Goal: Book appointment/travel/reservation

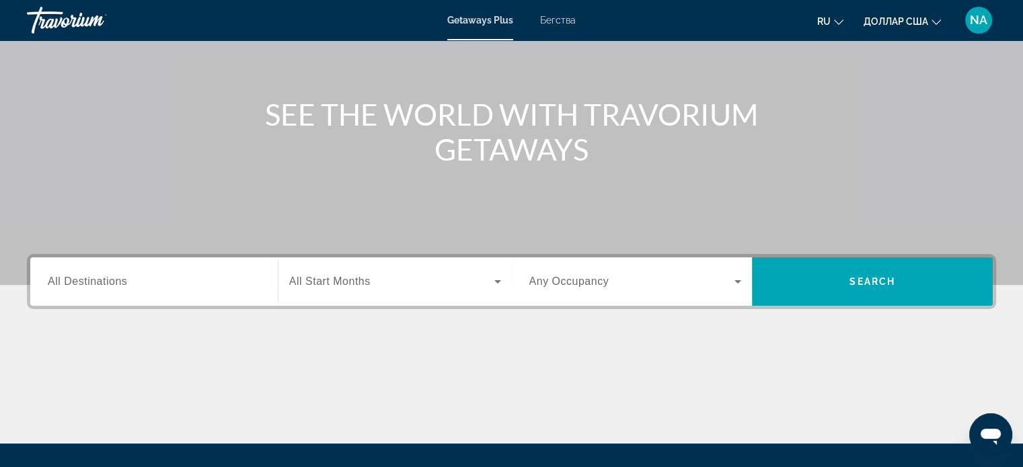
scroll to position [132, 0]
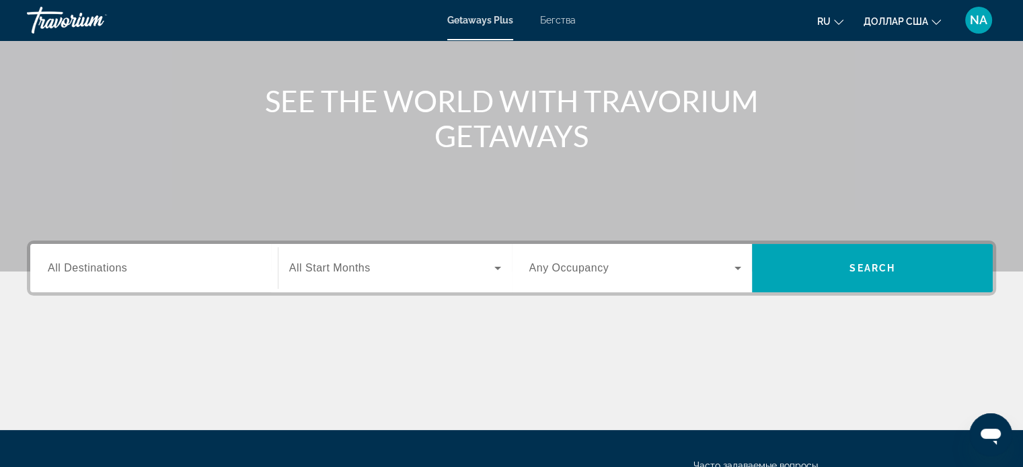
click at [125, 268] on span "All Destinations" at bounding box center [87, 267] width 79 height 11
click at [125, 268] on input "Destination All Destinations" at bounding box center [154, 269] width 212 height 16
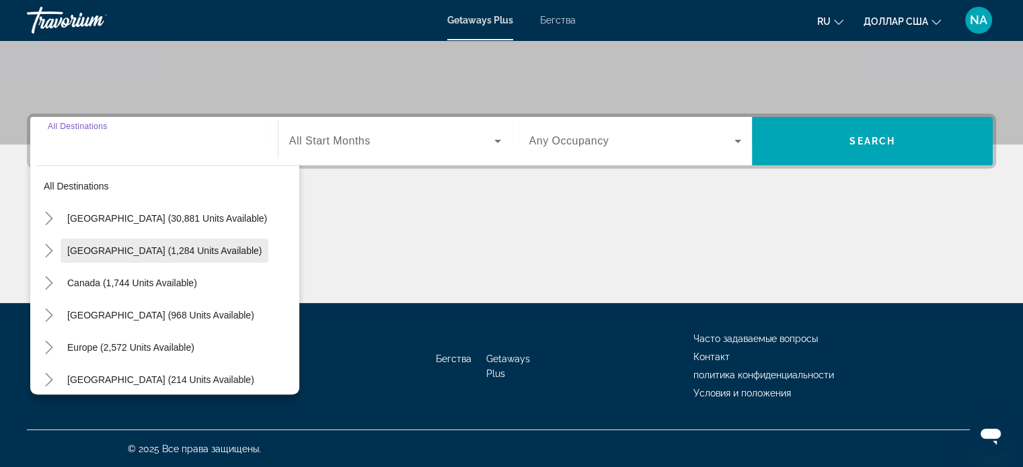
scroll to position [0, 0]
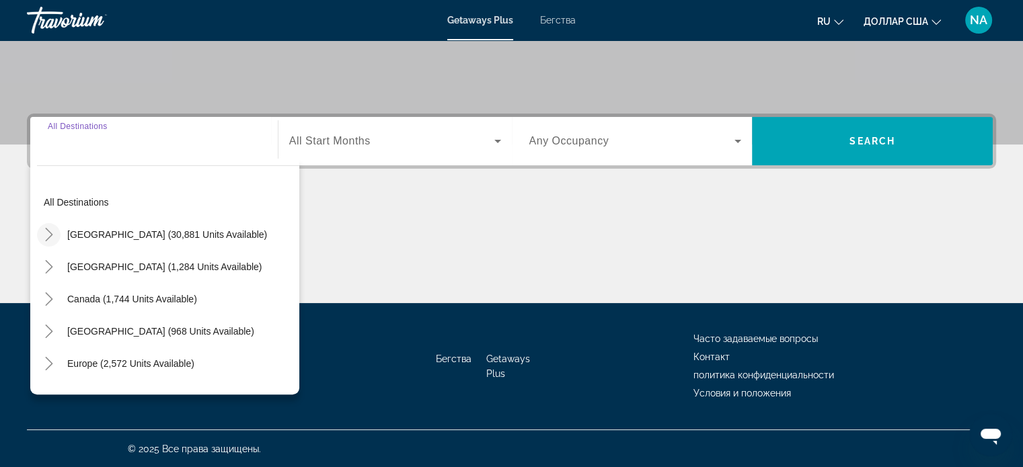
click at [46, 238] on icon "Toggle United States (30,881 units available)" at bounding box center [48, 234] width 13 height 13
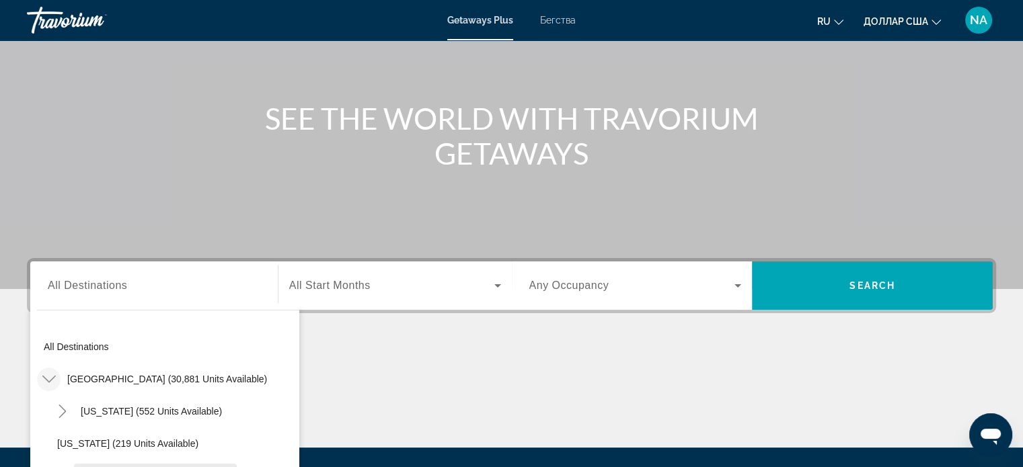
scroll to position [110, 0]
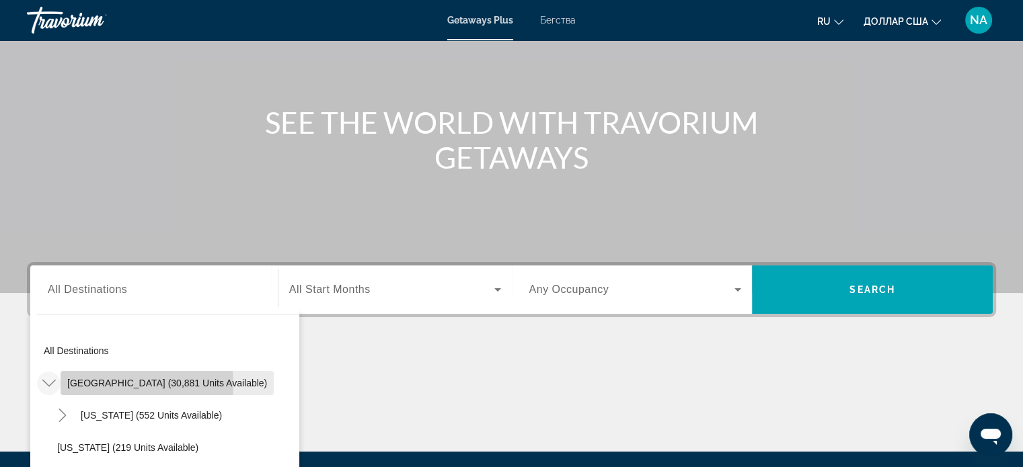
click at [118, 384] on span "[GEOGRAPHIC_DATA] (30,881 units available)" at bounding box center [167, 383] width 200 height 11
type input "**********"
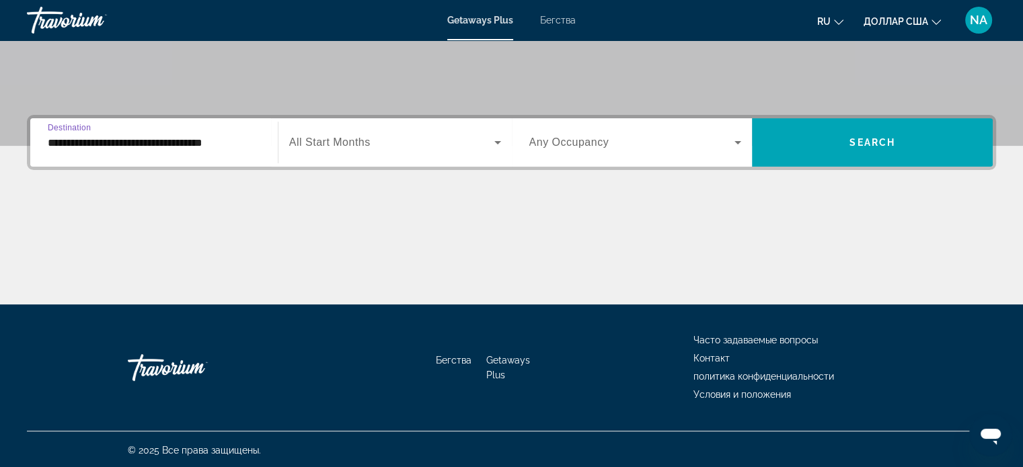
scroll to position [259, 0]
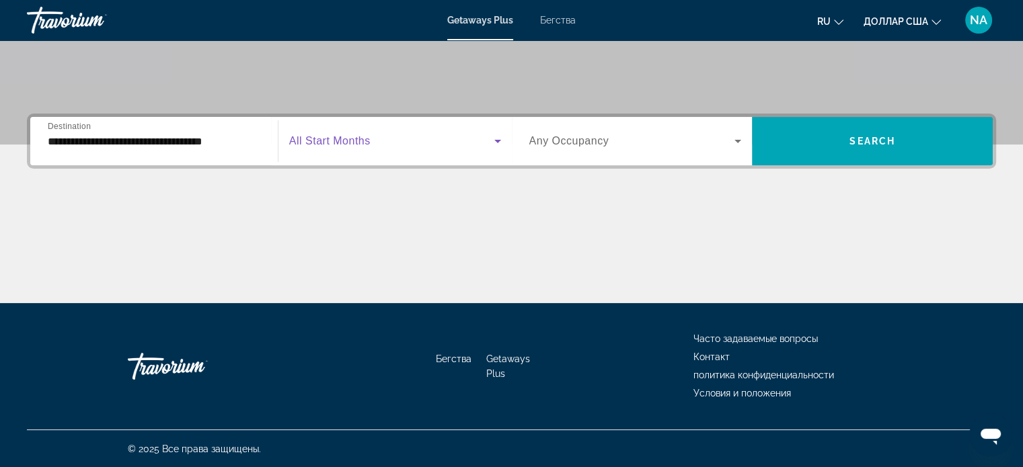
click at [496, 145] on icon "Виджет поиска" at bounding box center [497, 141] width 16 height 16
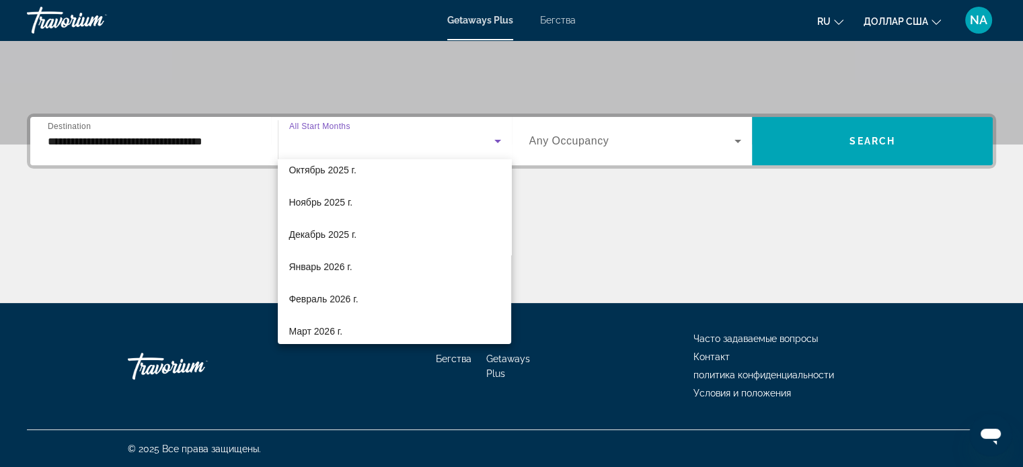
scroll to position [75, 0]
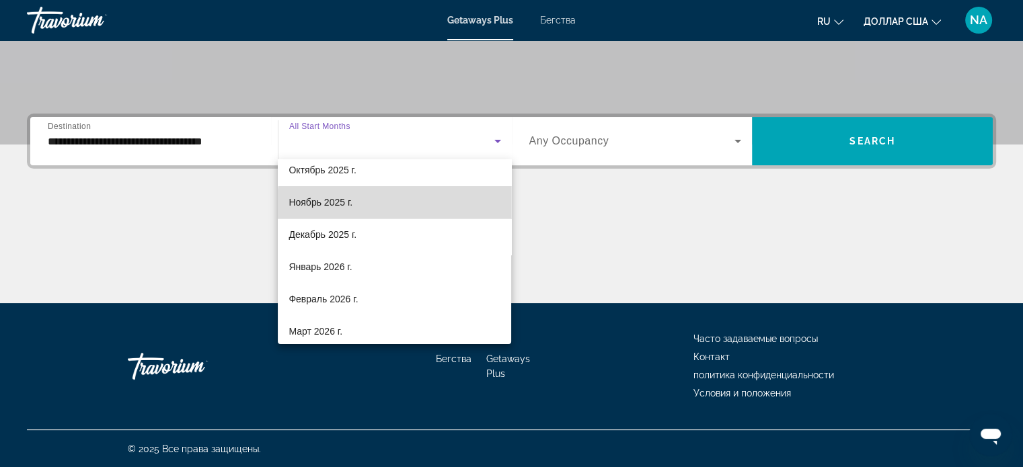
click at [417, 209] on mat-option "Ноябрь 2025 г." at bounding box center [394, 202] width 233 height 32
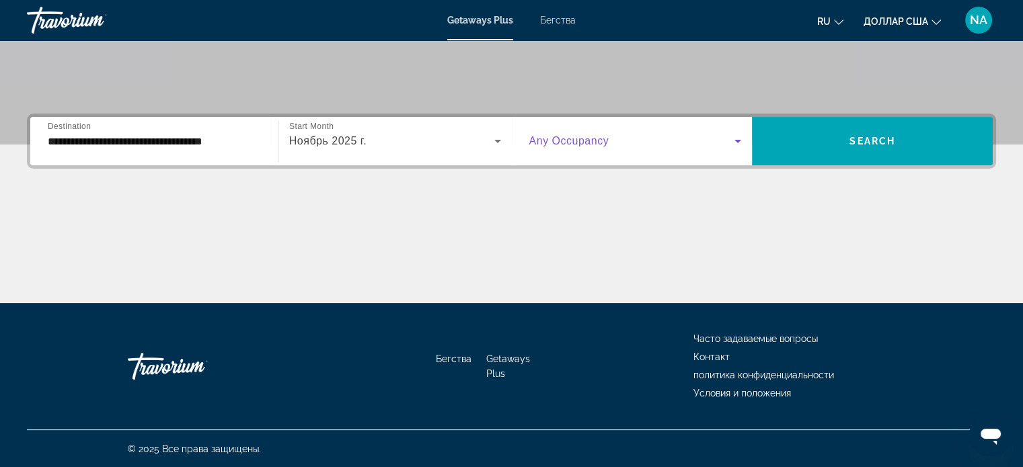
click at [736, 141] on icon "Виджет поиска" at bounding box center [737, 141] width 7 height 3
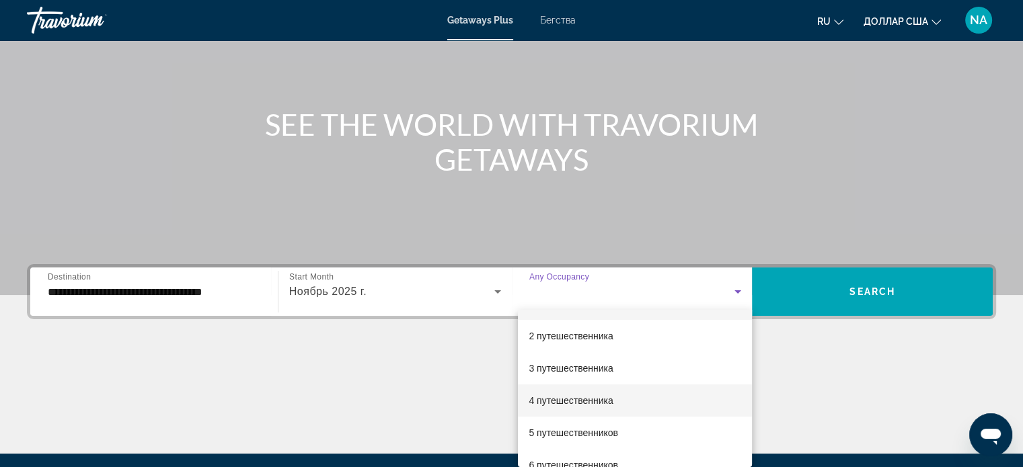
scroll to position [18, 0]
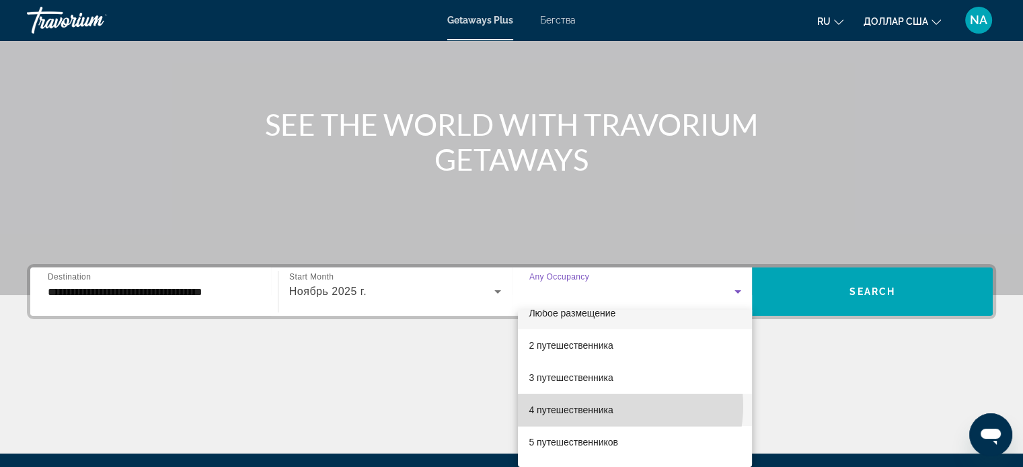
drag, startPoint x: 614, startPoint y: 353, endPoint x: 604, endPoint y: 407, distance: 55.4
click at [604, 407] on font "4 путешественника" at bounding box center [570, 410] width 84 height 11
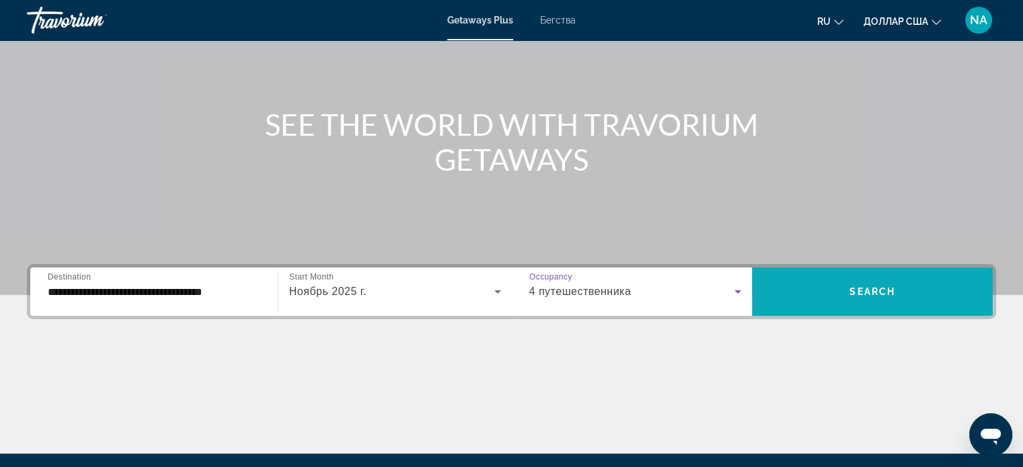
click at [880, 282] on span "Виджет поиска" at bounding box center [872, 292] width 241 height 32
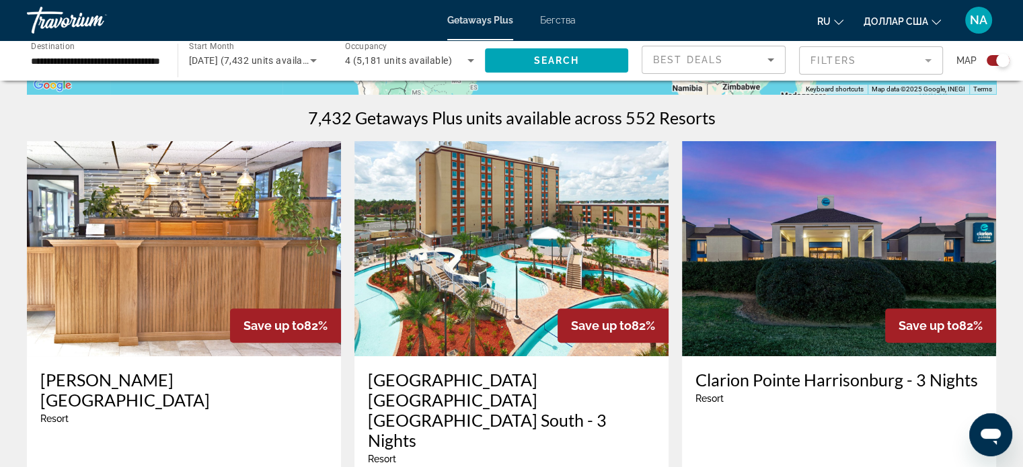
scroll to position [403, 0]
drag, startPoint x: 880, startPoint y: 282, endPoint x: 1005, endPoint y: 124, distance: 201.5
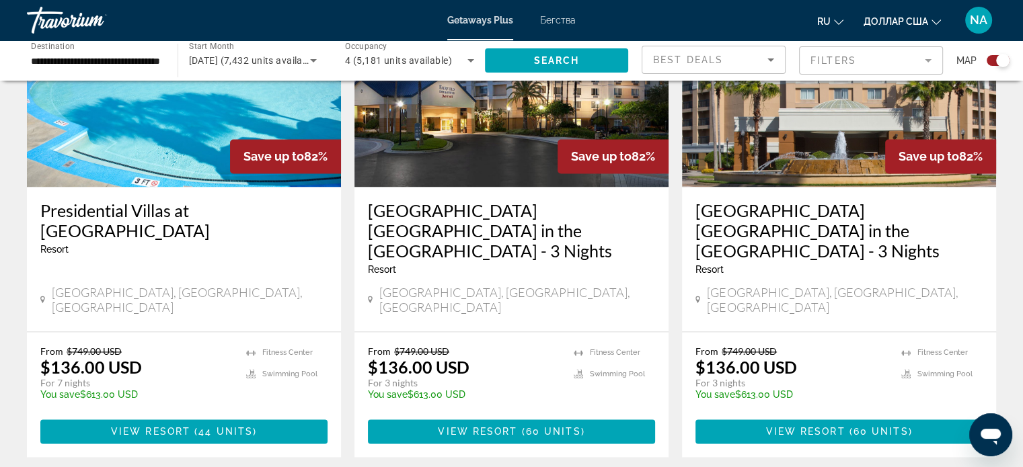
scroll to position [2108, 0]
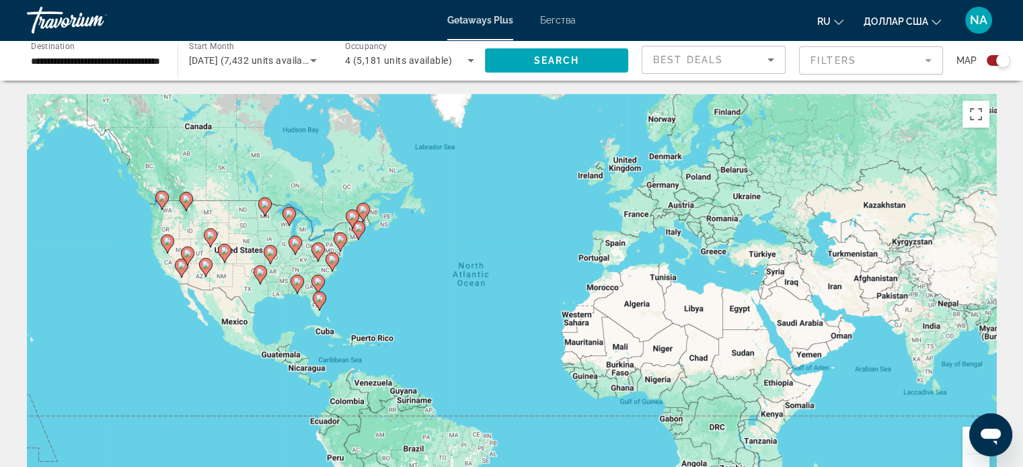
click at [340, 245] on icon "Основное содержание" at bounding box center [339, 241] width 12 height 17
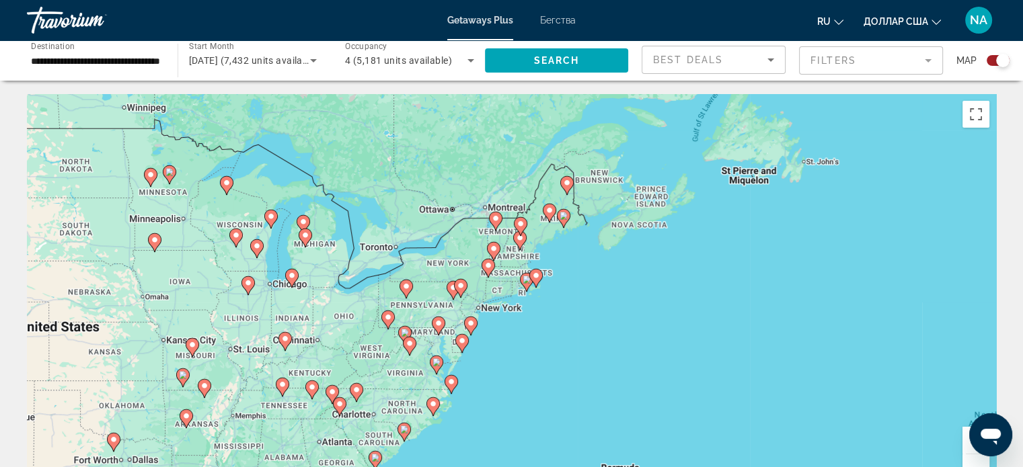
click at [475, 311] on div "To navigate, press the arrow keys. To activate drag with keyboard, press Alt + …" at bounding box center [511, 295] width 969 height 403
click at [475, 325] on icon "Основное содержание" at bounding box center [470, 325] width 12 height 17
type input "**********"
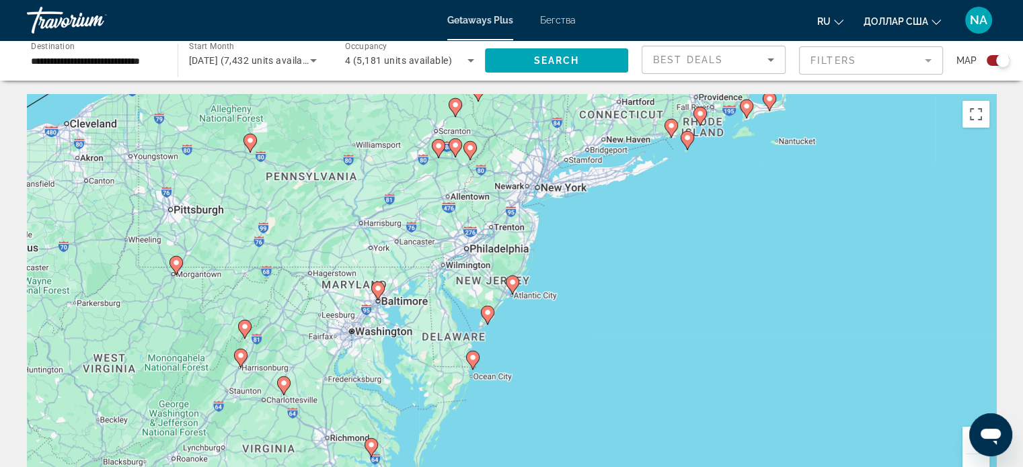
click at [512, 286] on image "Основное содержание" at bounding box center [512, 282] width 8 height 8
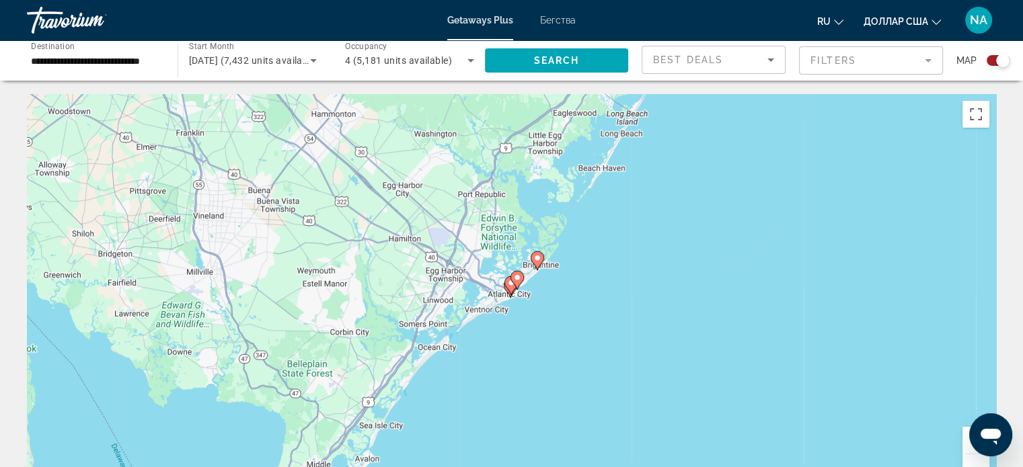
click at [514, 285] on icon "Основное содержание" at bounding box center [516, 280] width 13 height 19
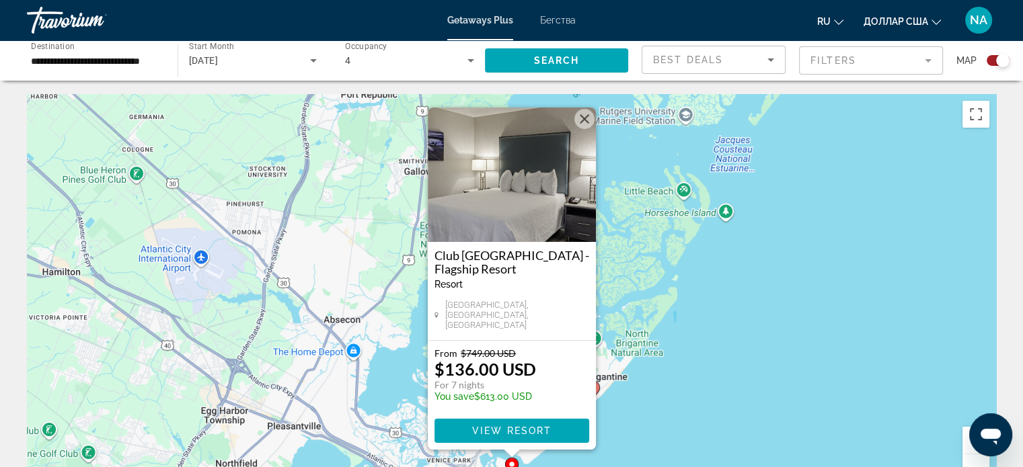
click at [471, 362] on p "$136.00 USD" at bounding box center [485, 369] width 102 height 20
click at [584, 122] on button "Close" at bounding box center [584, 119] width 20 height 20
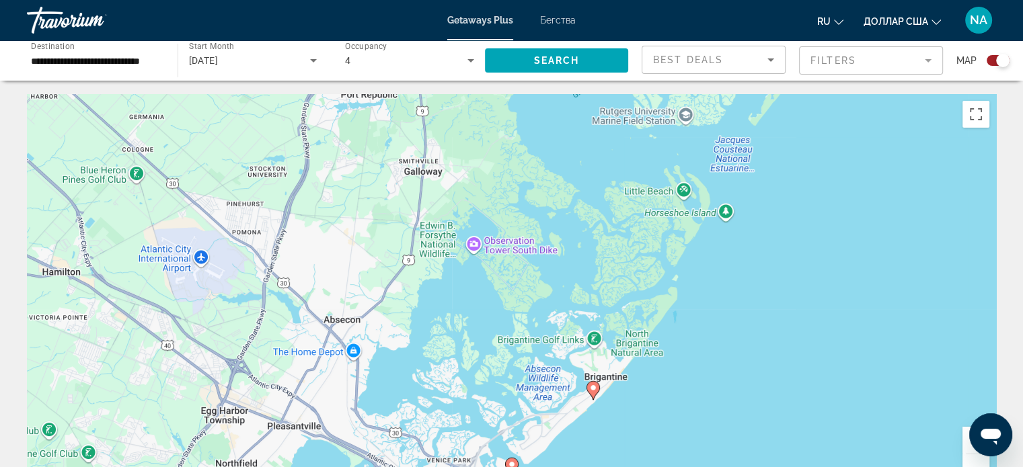
click at [604, 351] on div "To navigate, press the arrow keys. To activate drag with keyboard, press Alt + …" at bounding box center [511, 295] width 969 height 403
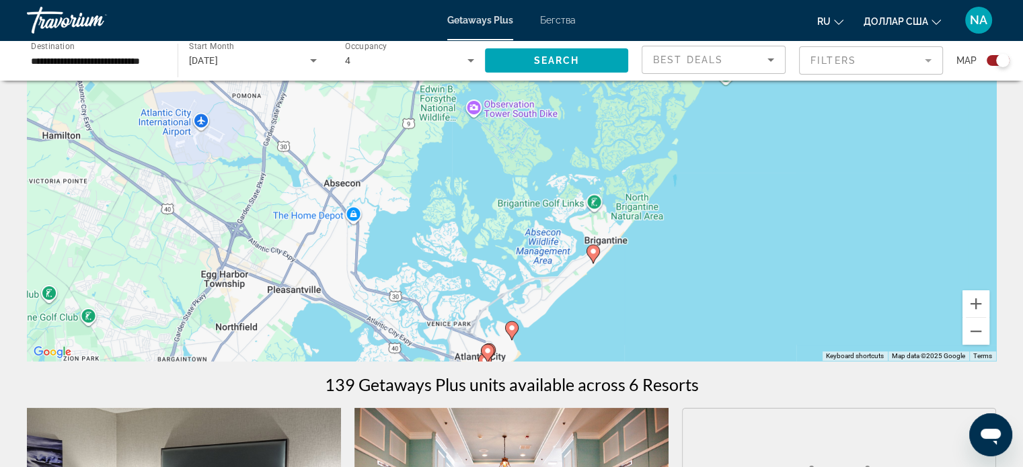
scroll to position [134, 0]
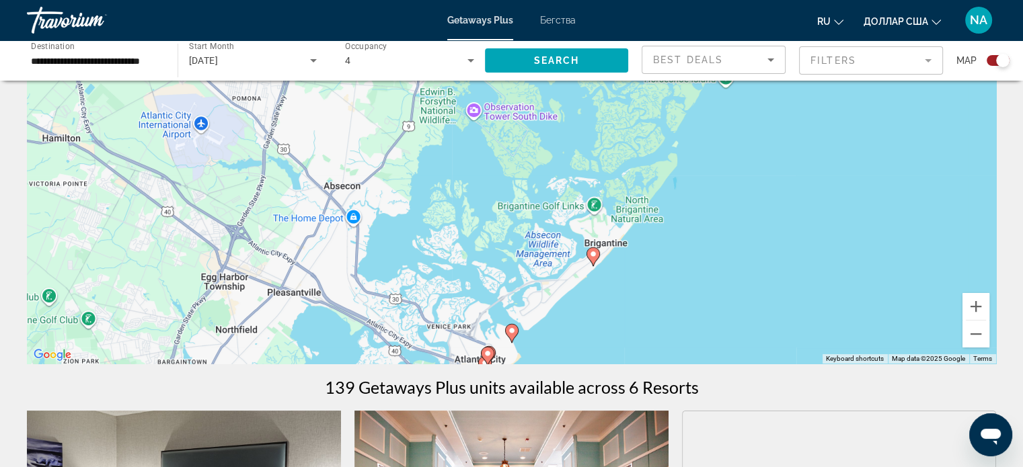
click at [493, 357] on gmp-advanced-marker "Основное содержание" at bounding box center [487, 356] width 13 height 20
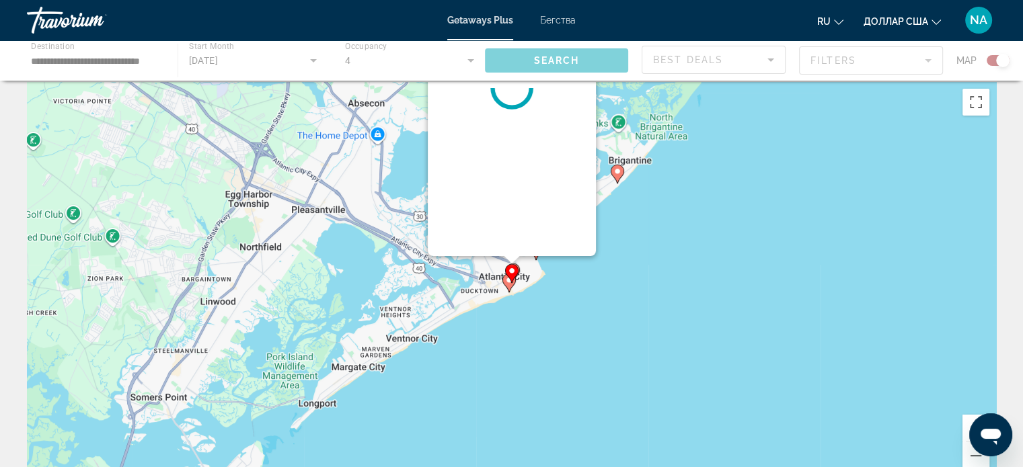
scroll to position [0, 0]
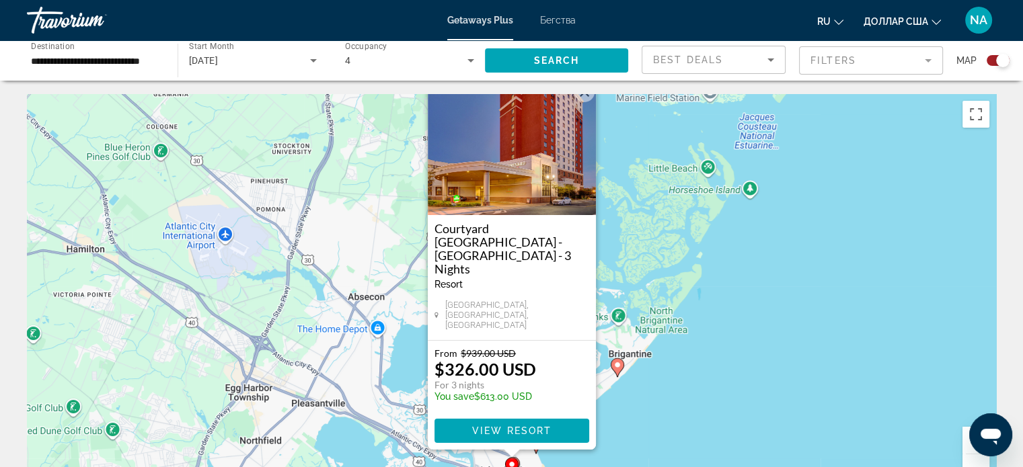
click at [582, 102] on button "Close" at bounding box center [584, 92] width 20 height 20
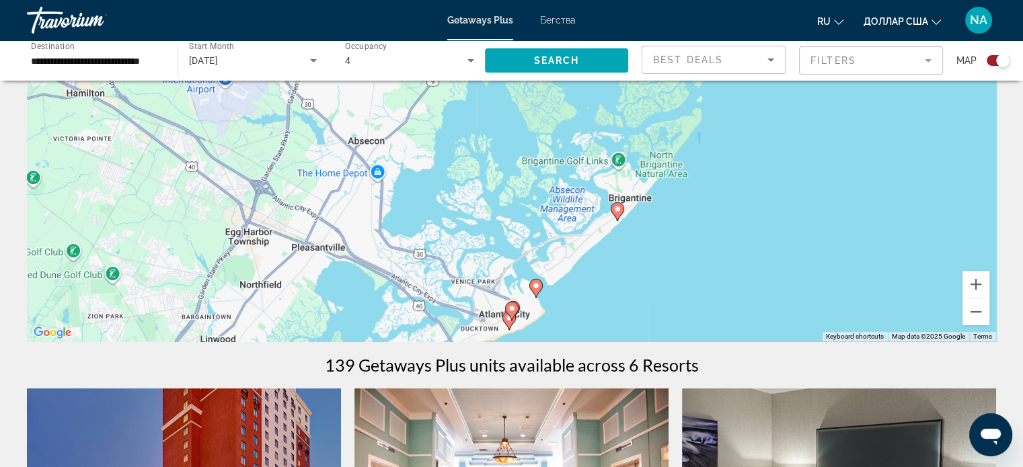
scroll to position [167, 0]
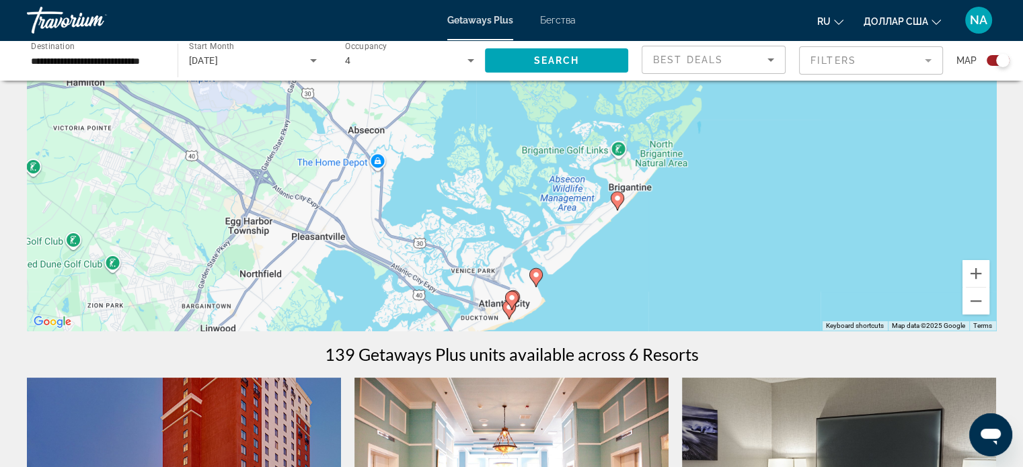
click at [511, 308] on icon "Основное содержание" at bounding box center [511, 300] width 13 height 19
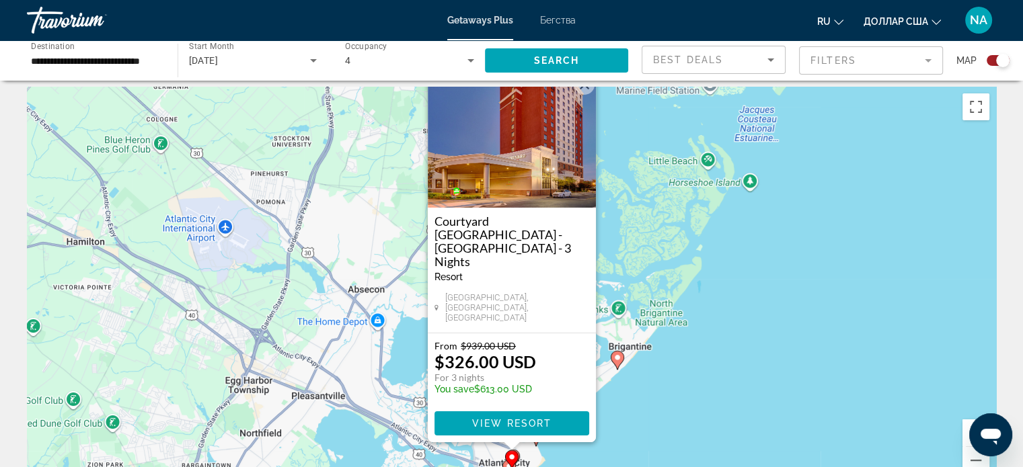
scroll to position [0, 0]
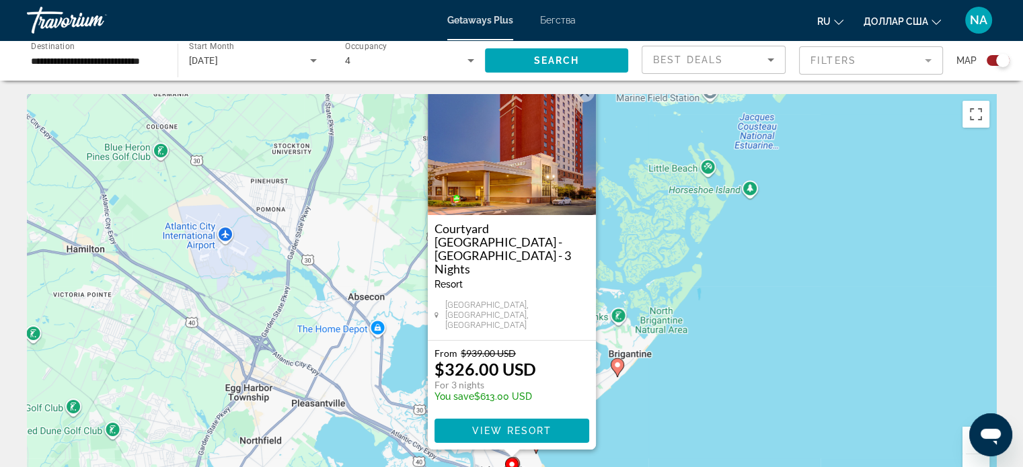
click at [592, 102] on button "Close" at bounding box center [584, 92] width 20 height 20
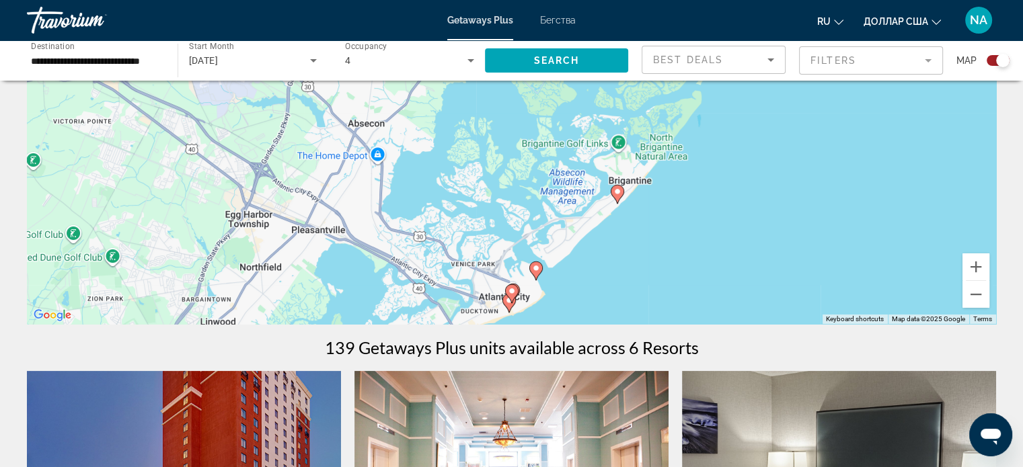
scroll to position [177, 0]
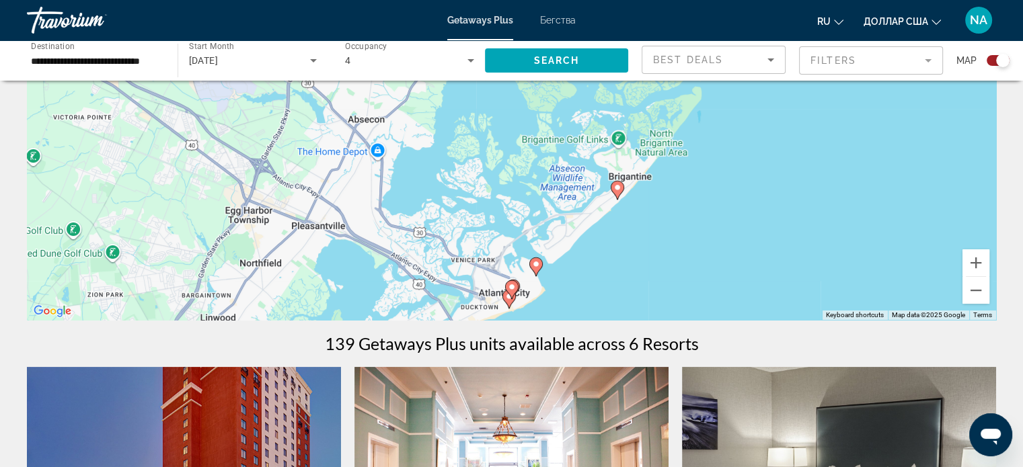
click at [512, 287] on image "Основное содержание" at bounding box center [512, 287] width 8 height 8
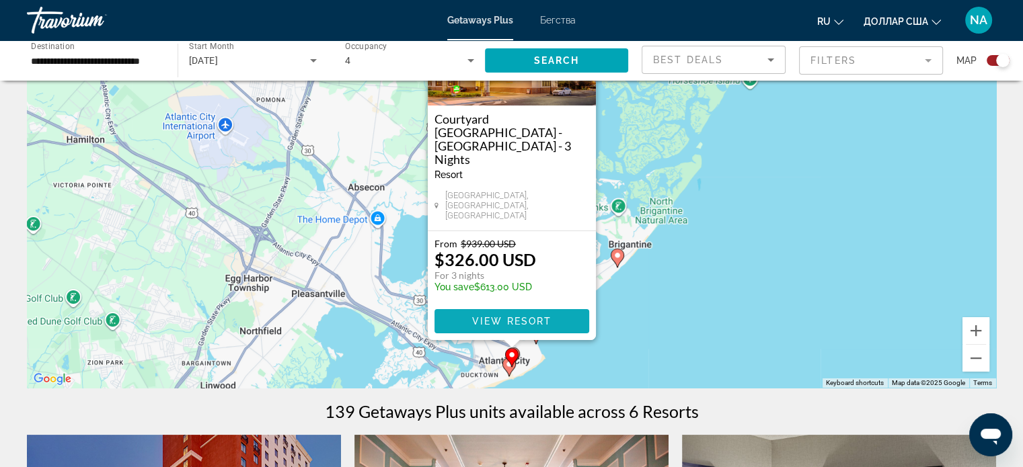
scroll to position [110, 0]
click at [520, 355] on div "To activate drag with keyboard, press Alt + Enter. Once in keyboard drag state,…" at bounding box center [511, 185] width 969 height 403
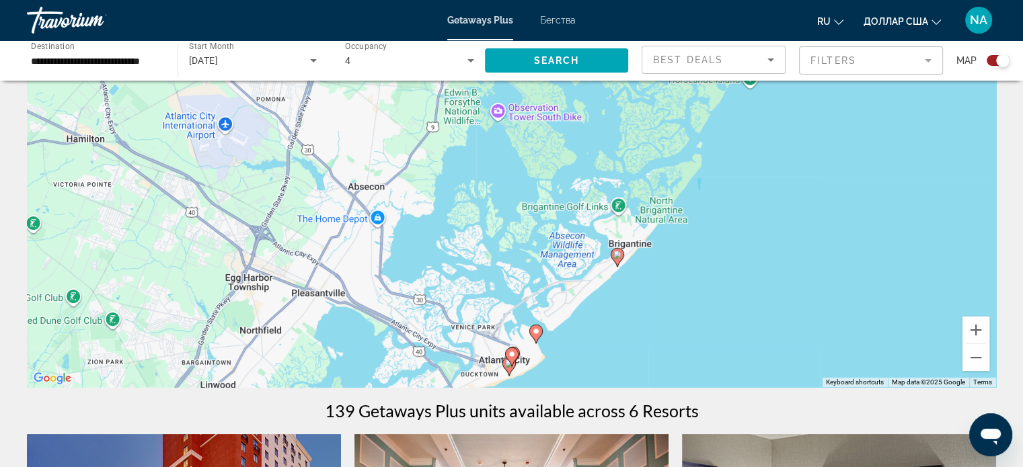
click at [534, 333] on image "Основное содержание" at bounding box center [536, 331] width 8 height 8
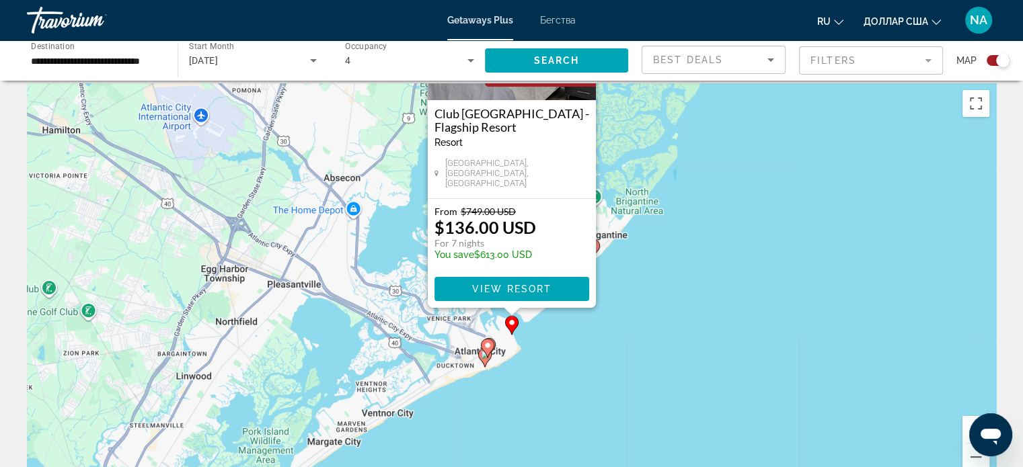
scroll to position [0, 0]
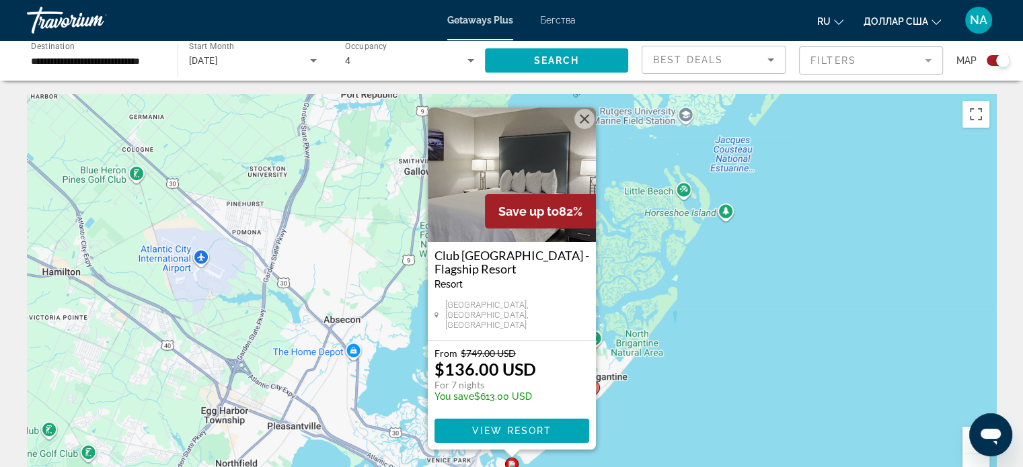
click at [637, 424] on div "To activate drag with keyboard, press Alt + Enter. Once in keyboard drag state,…" at bounding box center [511, 295] width 969 height 403
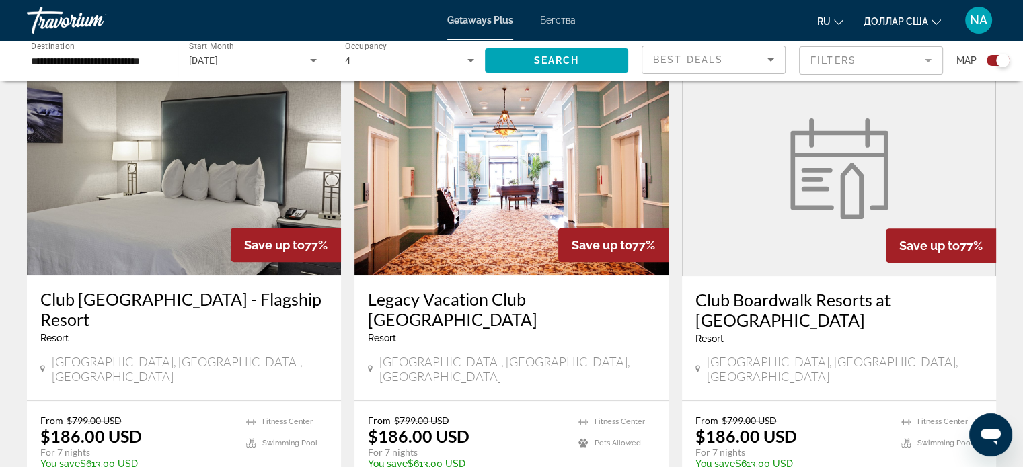
scroll to position [483, 0]
